Goal: Task Accomplishment & Management: Use online tool/utility

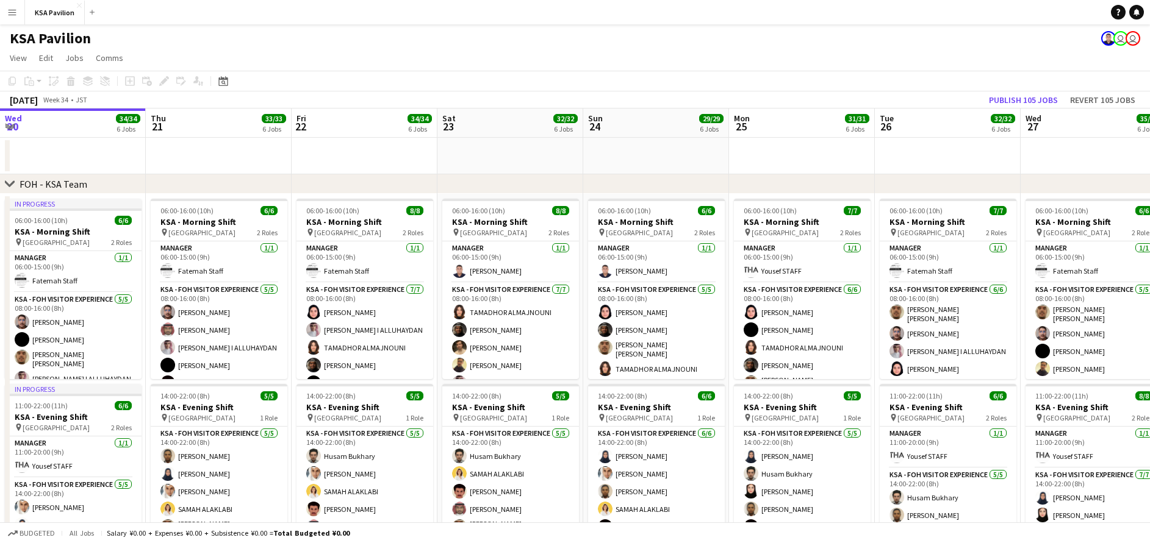
scroll to position [0, 426]
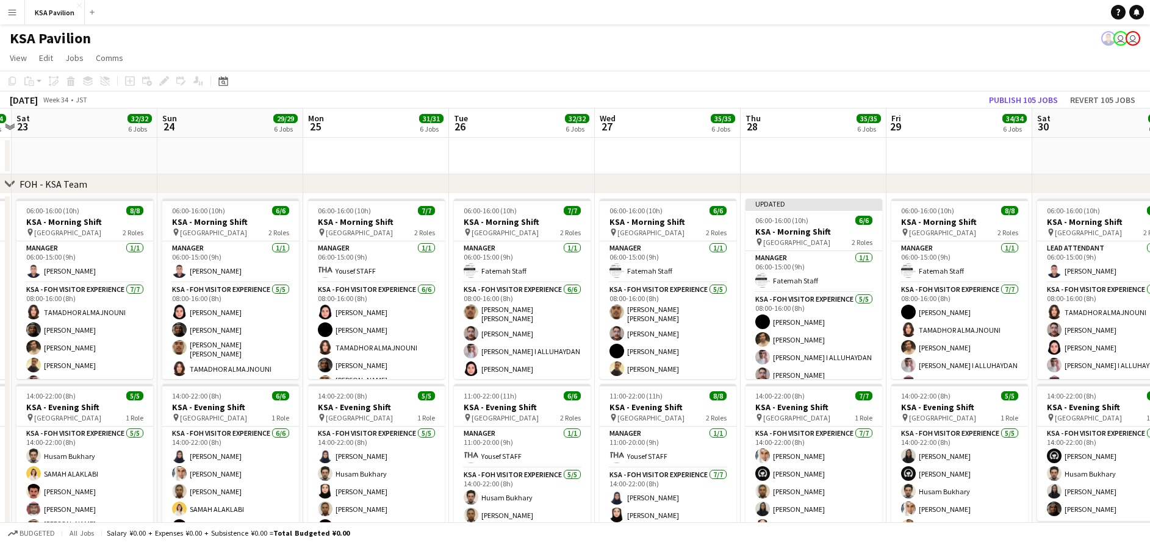
click at [954, 163] on app-date-cell at bounding box center [959, 156] width 146 height 37
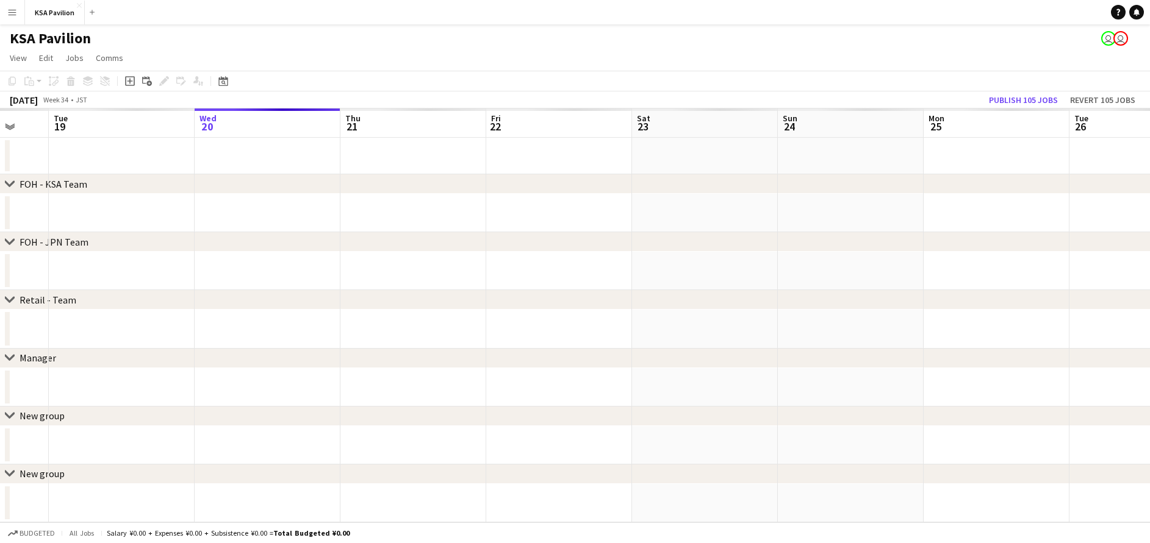
scroll to position [0, 0]
